Goal: Navigation & Orientation: Find specific page/section

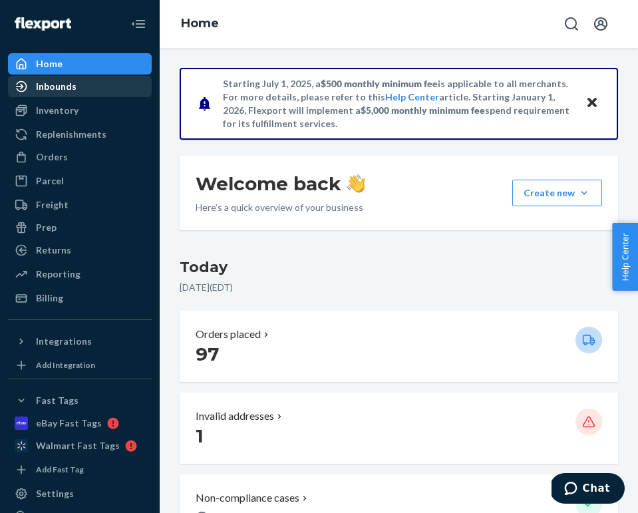
click at [108, 89] on div "Inbounds" at bounding box center [79, 86] width 141 height 19
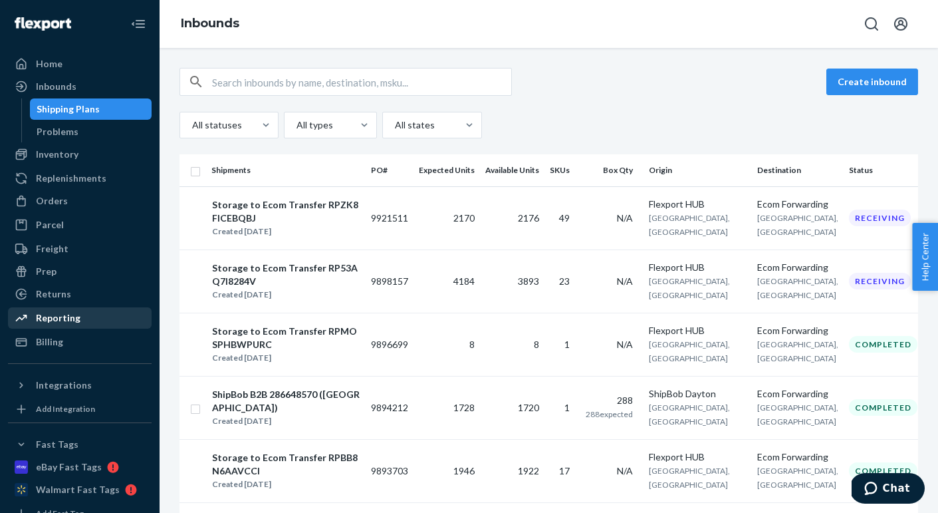
click at [49, 321] on div "Reporting" at bounding box center [58, 317] width 45 height 13
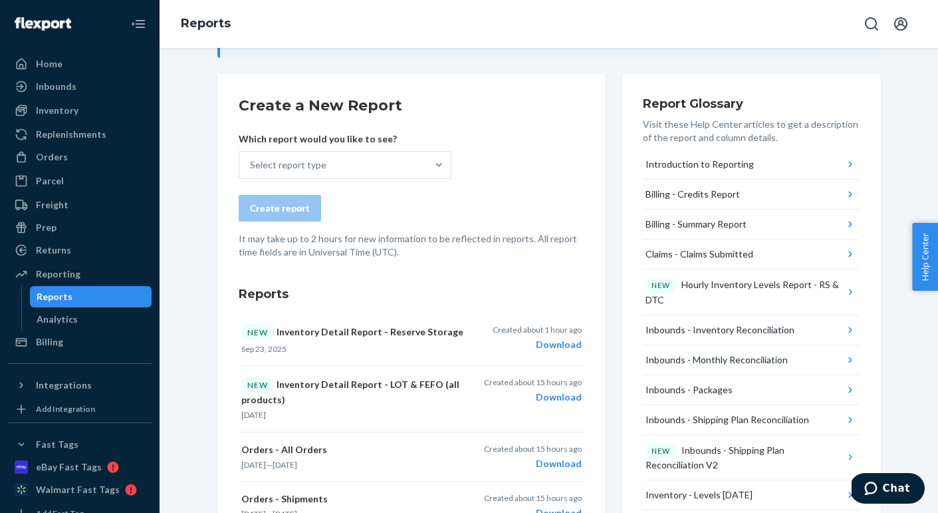
scroll to position [172, 0]
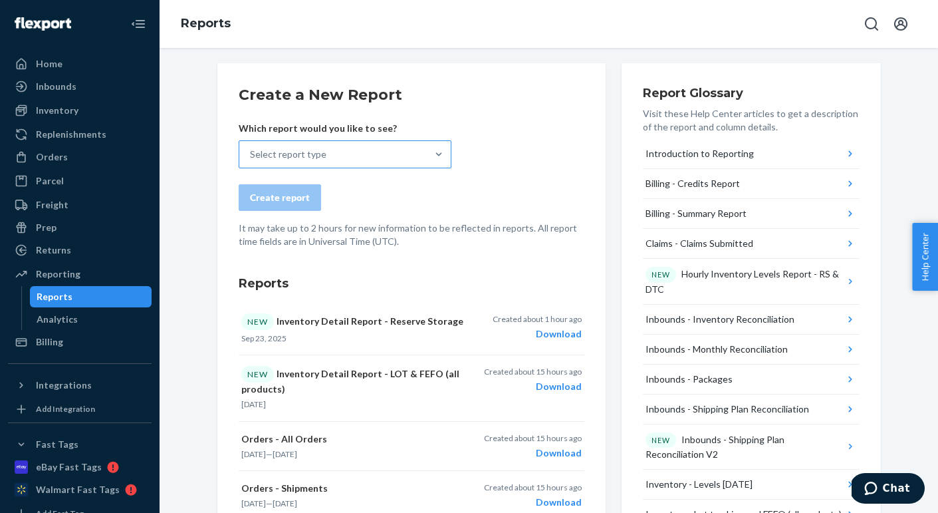
click at [415, 160] on div "Select report type" at bounding box center [332, 154] width 187 height 27
click at [251, 160] on input "Select report type" at bounding box center [250, 154] width 1 height 13
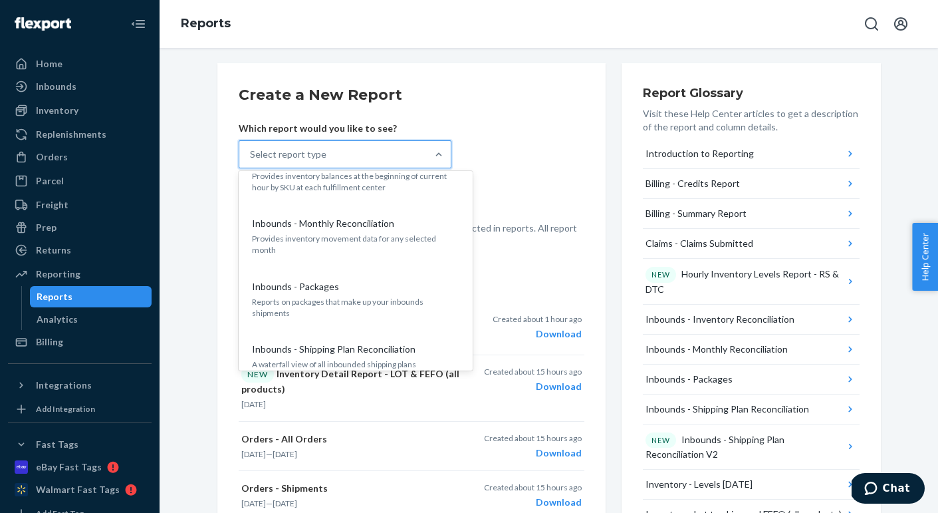
scroll to position [328, 0]
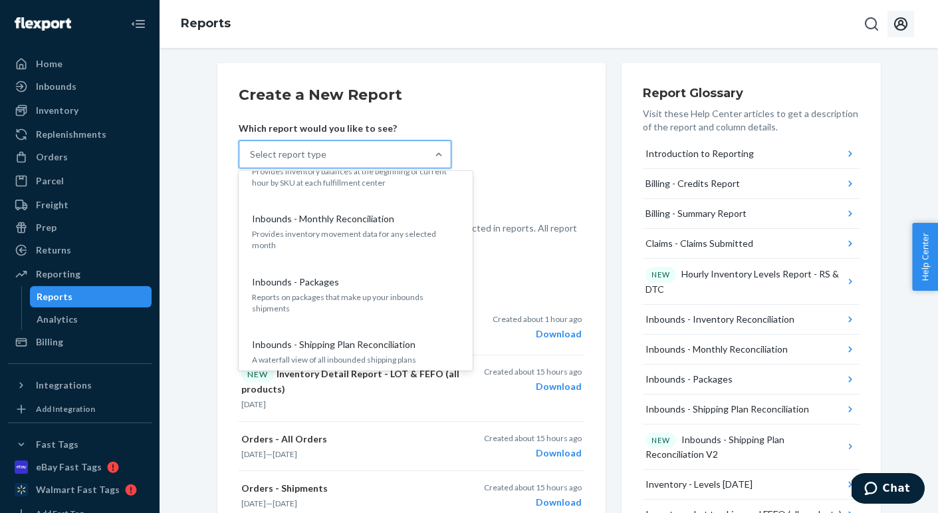
click at [637, 16] on icon "Open account menu" at bounding box center [901, 24] width 16 height 16
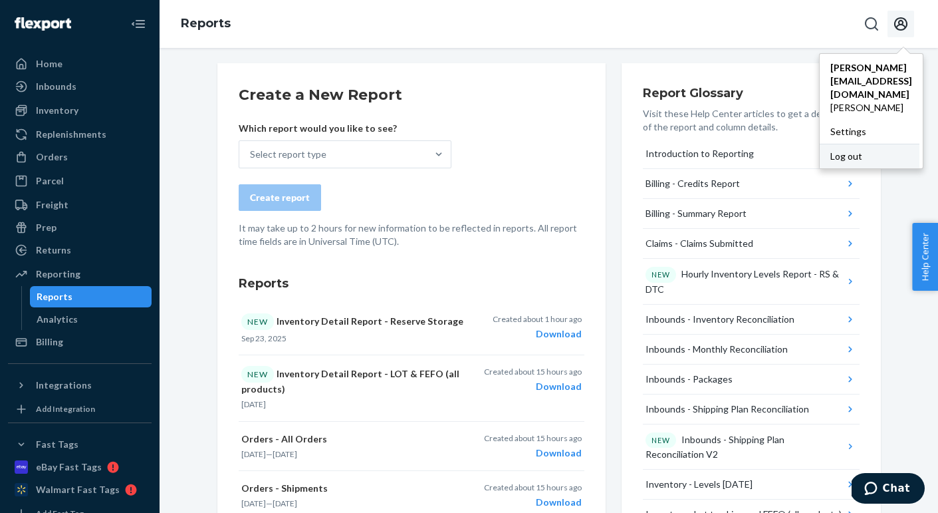
click at [637, 144] on div "Log out" at bounding box center [870, 156] width 100 height 25
